Goal: Transaction & Acquisition: Purchase product/service

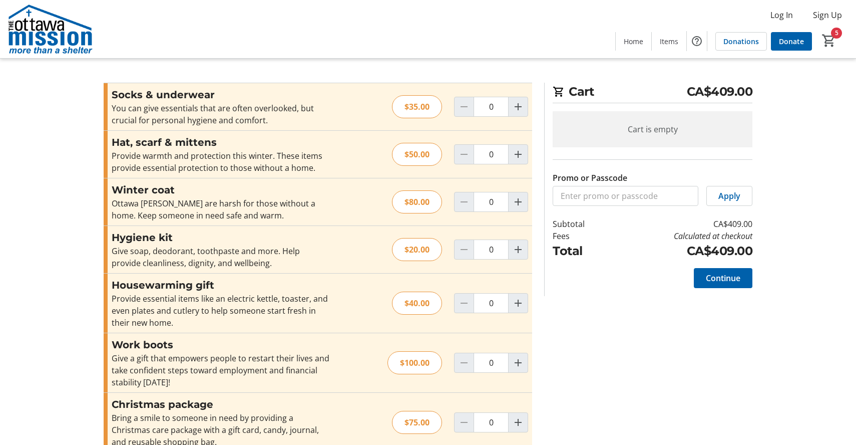
type input "2"
type input "1"
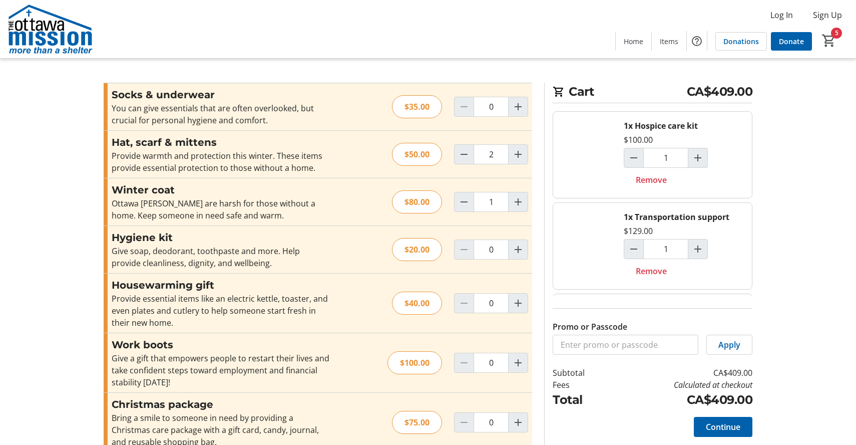
click at [33, 18] on img at bounding box center [50, 29] width 89 height 50
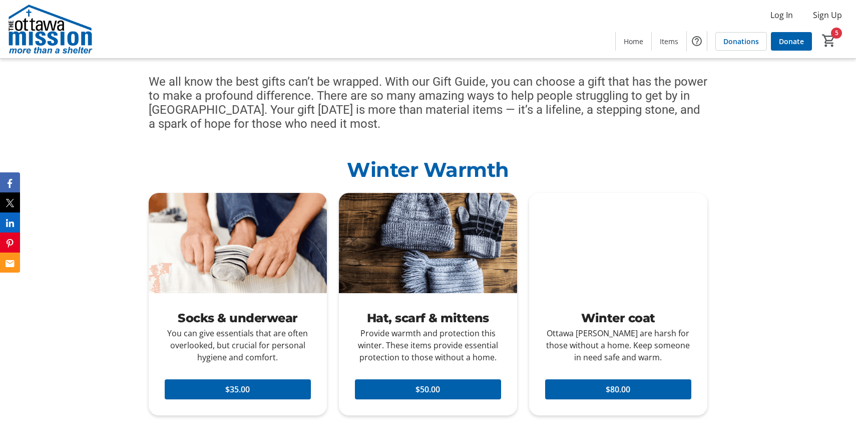
scroll to position [385, 0]
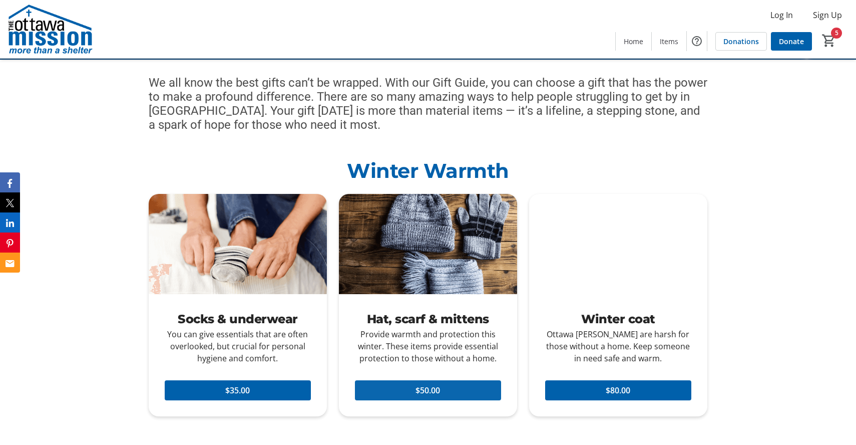
click at [437, 395] on span "$50.00" at bounding box center [427, 390] width 25 height 12
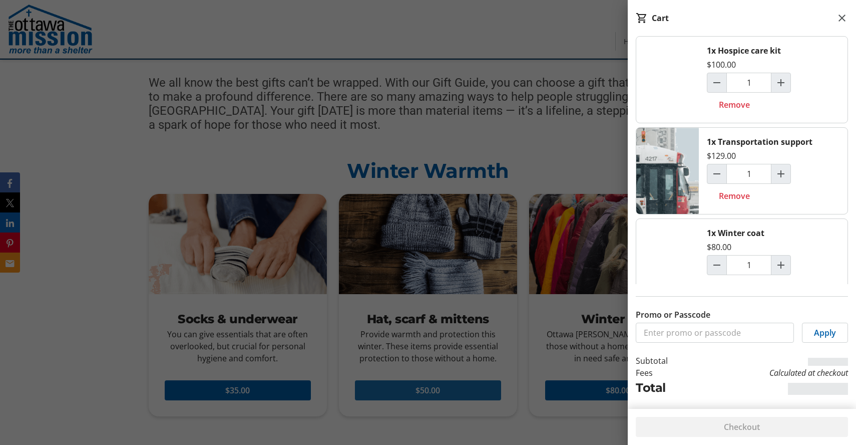
type input "3"
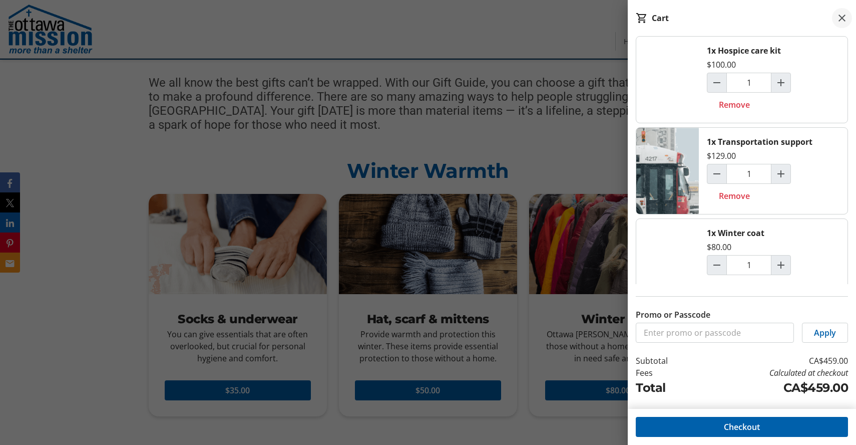
click at [842, 15] on mat-icon at bounding box center [842, 18] width 12 height 12
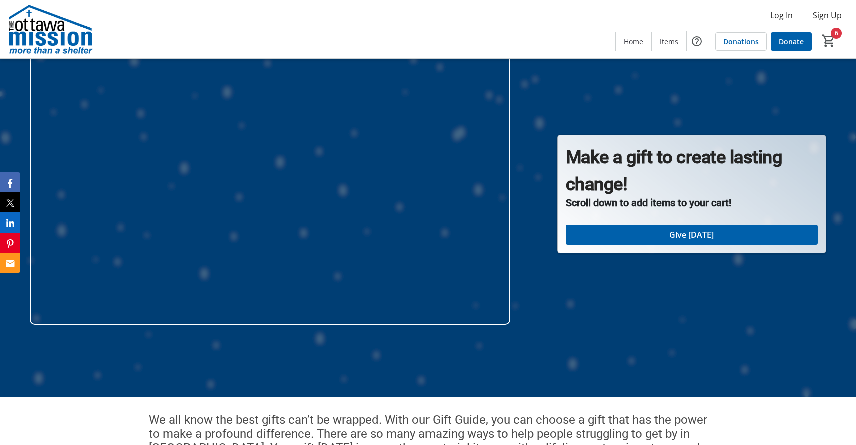
scroll to position [0, 0]
